Goal: Task Accomplishment & Management: Manage account settings

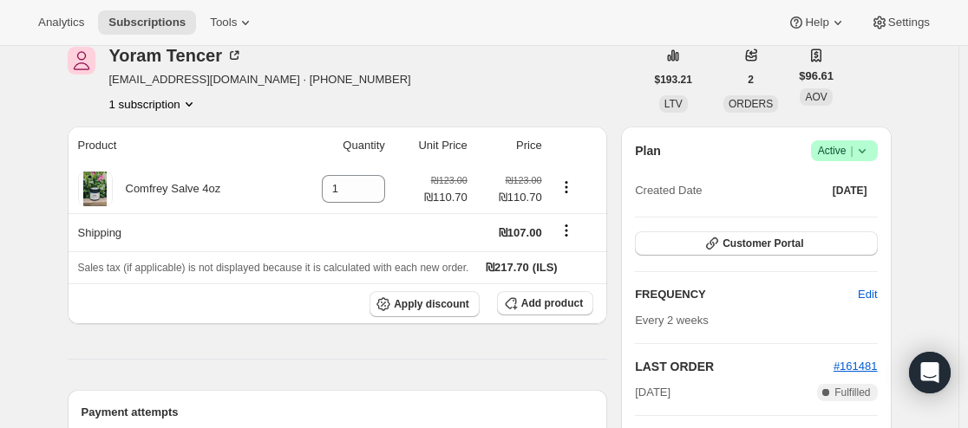
scroll to position [87, 0]
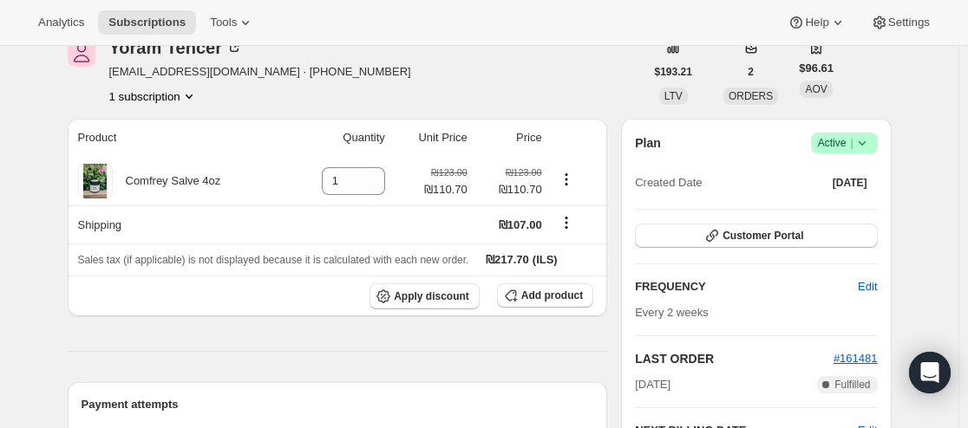
click at [864, 153] on div "Plan Success Active | Created Date [DATE]" at bounding box center [756, 164] width 242 height 62
click at [865, 147] on icon at bounding box center [861, 142] width 17 height 17
click at [842, 186] on span "Pause subscription" at bounding box center [842, 177] width 98 height 17
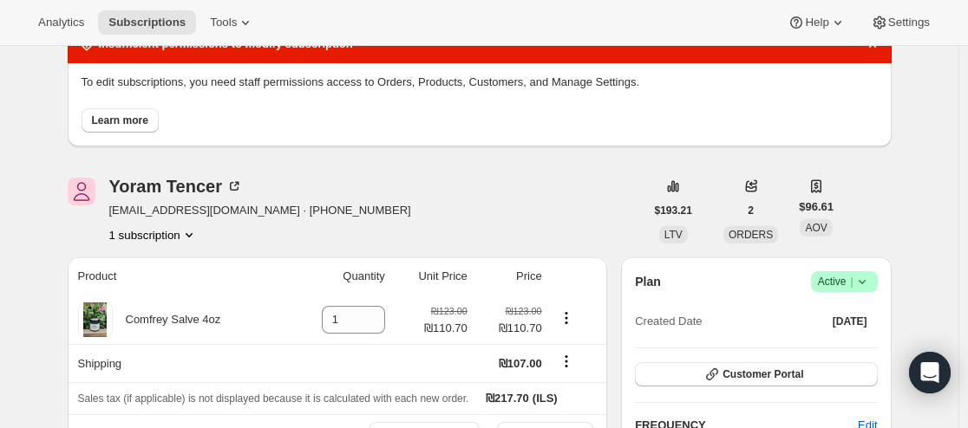
scroll to position [0, 0]
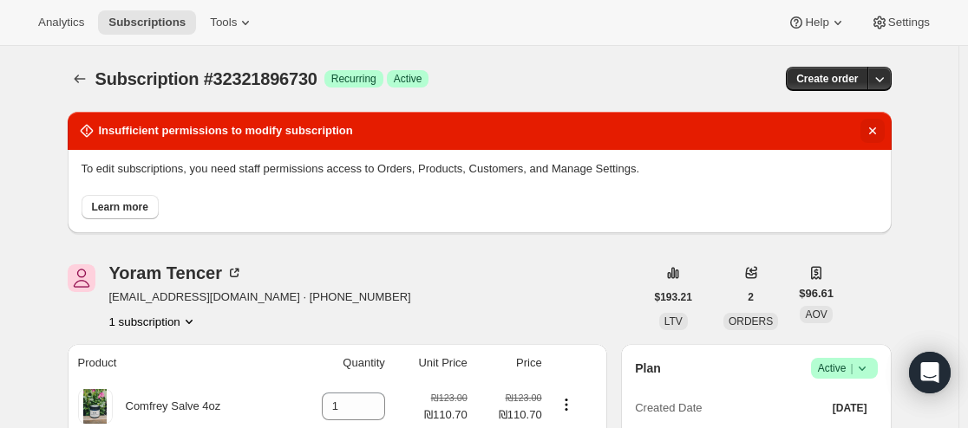
click at [881, 129] on icon "Dismiss notification" at bounding box center [872, 130] width 17 height 17
